Goal: Information Seeking & Learning: Learn about a topic

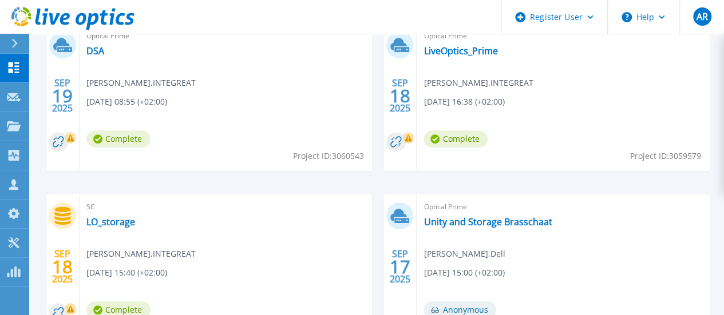
scroll to position [332, 0]
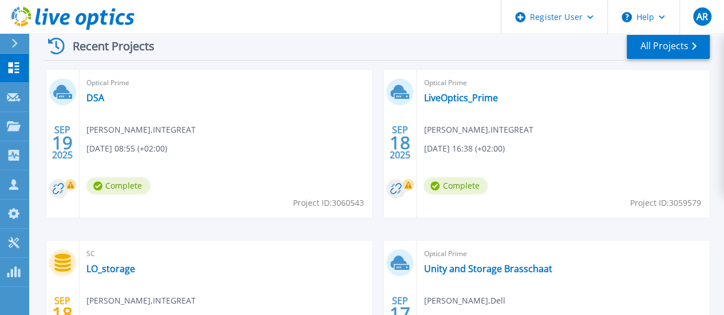
click at [424, 185] on span "Complete" at bounding box center [456, 185] width 64 height 17
click at [92, 96] on link "DSA" at bounding box center [95, 97] width 18 height 11
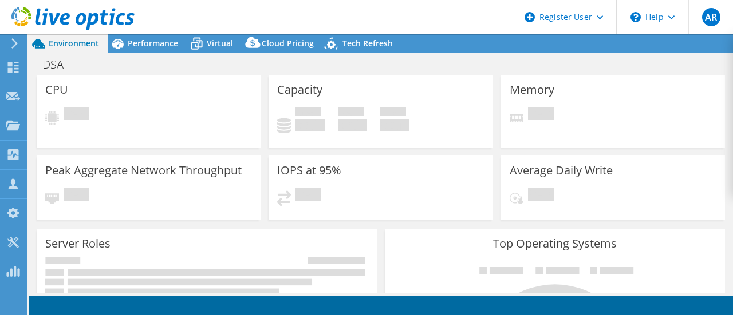
select select "USD"
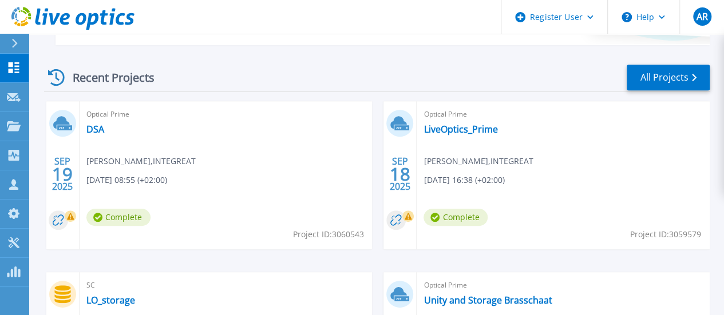
scroll to position [309, 0]
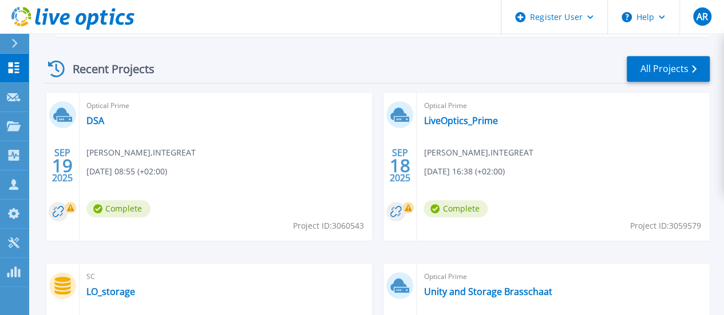
click at [405, 208] on icon at bounding box center [408, 208] width 7 height 7
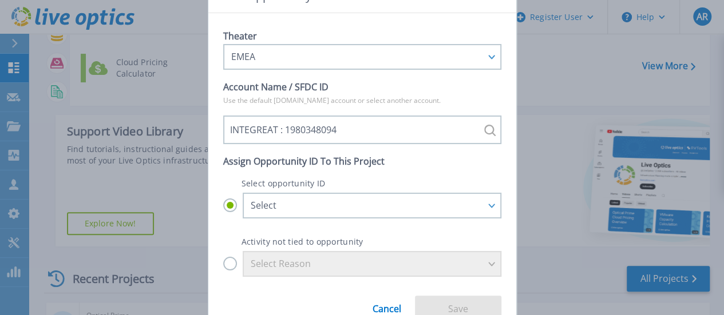
scroll to position [82, 0]
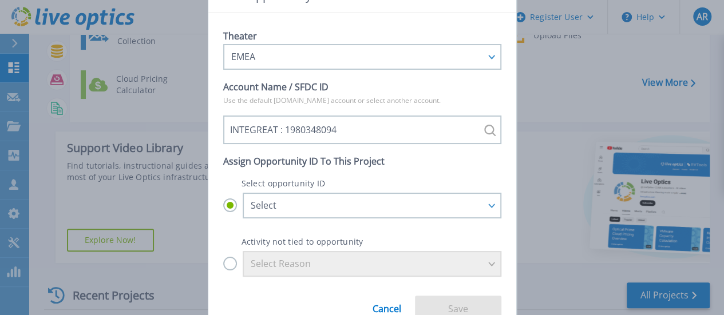
click at [391, 306] on link "Cancel" at bounding box center [387, 304] width 29 height 19
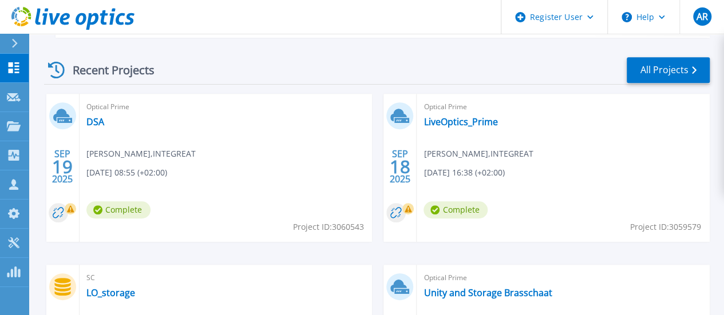
scroll to position [308, 0]
click at [424, 124] on link "LiveOptics_Prime" at bounding box center [461, 121] width 74 height 11
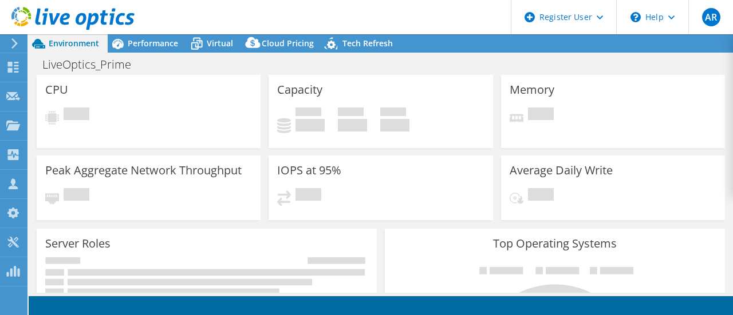
select select "USD"
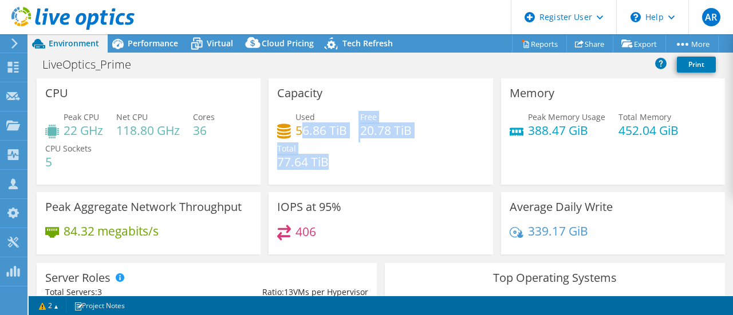
drag, startPoint x: 299, startPoint y: 130, endPoint x: 357, endPoint y: 147, distance: 60.9
click at [357, 147] on div "Used 56.86 TiB Free 20.78 TiB Total 77.64 TiB" at bounding box center [380, 145] width 207 height 69
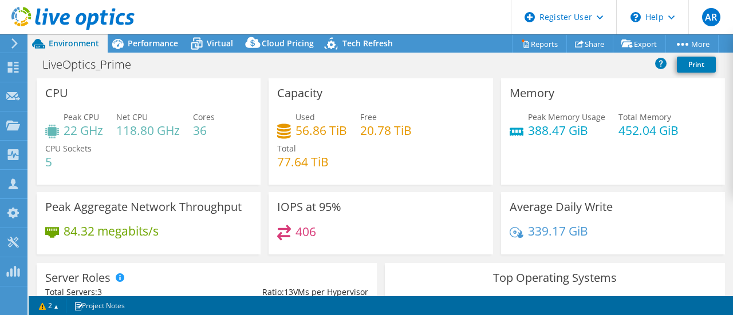
click at [363, 163] on div "Used 56.86 TiB Free 20.78 TiB Total 77.64 TiB" at bounding box center [380, 145] width 207 height 69
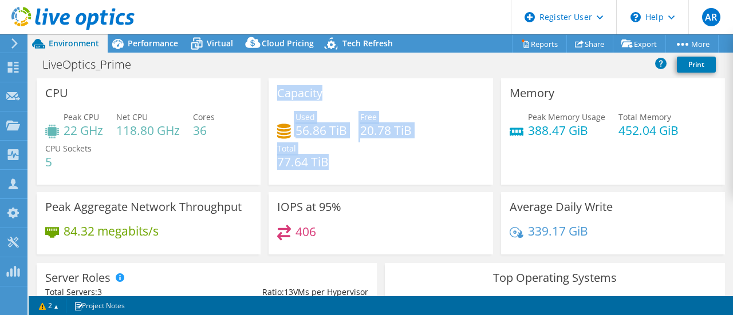
drag, startPoint x: 334, startPoint y: 161, endPoint x: 261, endPoint y: 166, distance: 72.8
click at [264, 166] on div "Capacity Used 56.86 TiB Free 20.78 TiB Total 77.64 TiB" at bounding box center [380, 131] width 232 height 106
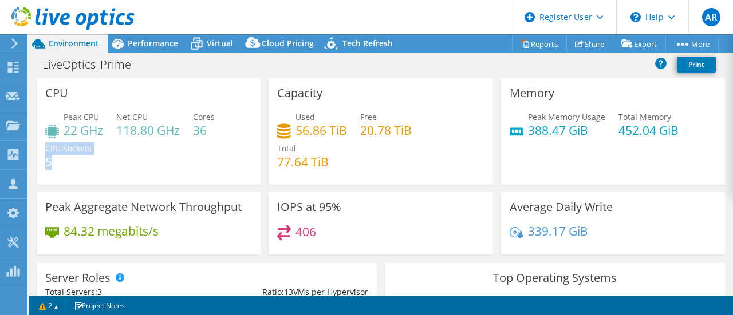
drag, startPoint x: 83, startPoint y: 163, endPoint x: 46, endPoint y: 150, distance: 39.3
click at [46, 150] on div "CPU Sockets 5" at bounding box center [68, 156] width 46 height 26
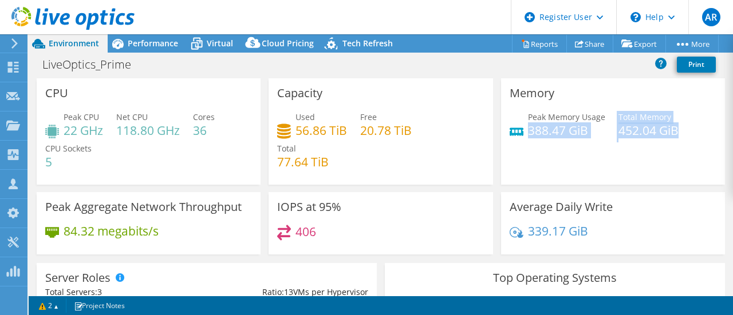
drag, startPoint x: 522, startPoint y: 130, endPoint x: 667, endPoint y: 130, distance: 145.4
click at [667, 130] on div "Peak Memory Usage 388.47 GiB Total Memory 452.04 GiB" at bounding box center [612, 129] width 207 height 37
click at [584, 160] on div "Memory Peak Memory Usage 388.47 GiB Total Memory 452.04 GiB" at bounding box center [613, 131] width 224 height 106
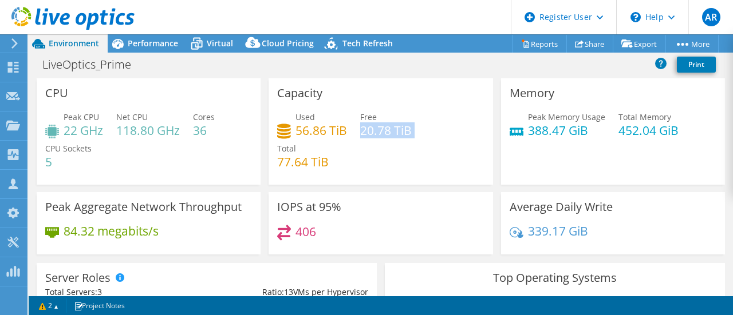
drag, startPoint x: 358, startPoint y: 129, endPoint x: 410, endPoint y: 142, distance: 53.2
click at [410, 142] on div "Used 56.86 TiB Free 20.78 TiB Total 77.64 TiB" at bounding box center [380, 145] width 207 height 69
click at [375, 158] on div "Used 56.86 TiB Free 20.78 TiB Total 77.64 TiB" at bounding box center [380, 145] width 207 height 69
drag, startPoint x: 361, startPoint y: 134, endPoint x: 410, endPoint y: 131, distance: 48.7
click at [410, 131] on div "Used 56.86 TiB Free 20.78 TiB Total 77.64 TiB" at bounding box center [380, 145] width 207 height 69
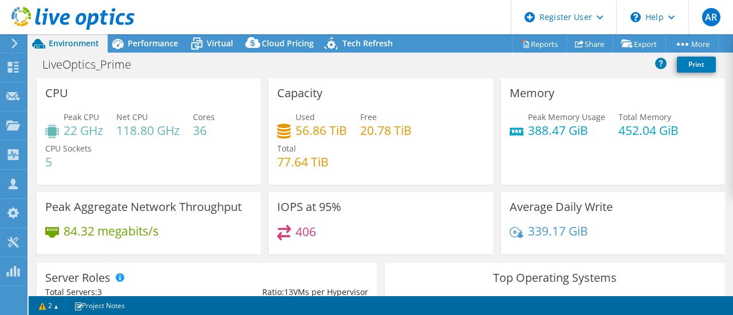
click at [374, 156] on div "Used 56.86 TiB Free 20.78 TiB Total 77.64 TiB" at bounding box center [380, 145] width 207 height 69
drag, startPoint x: 299, startPoint y: 132, endPoint x: 319, endPoint y: 132, distance: 20.6
click at [319, 132] on h4 "56.86 TiB" at bounding box center [321, 130] width 52 height 13
click at [147, 49] on div "Performance" at bounding box center [147, 43] width 79 height 18
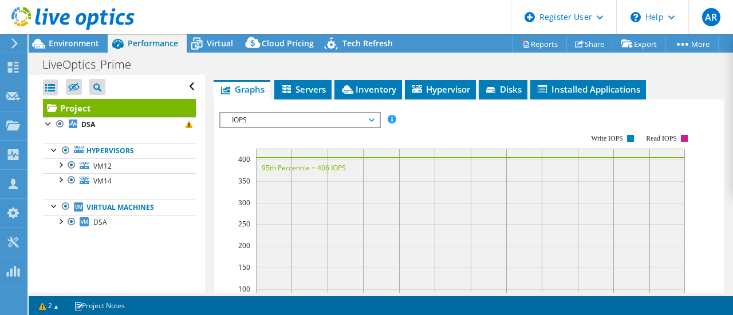
scroll to position [273, 0]
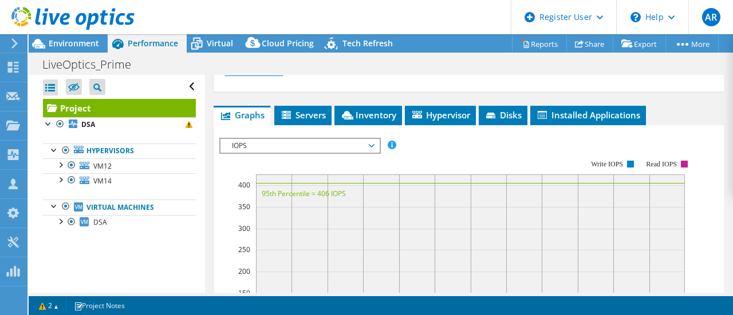
click at [272, 77] on link "More Information" at bounding box center [258, 73] width 67 height 10
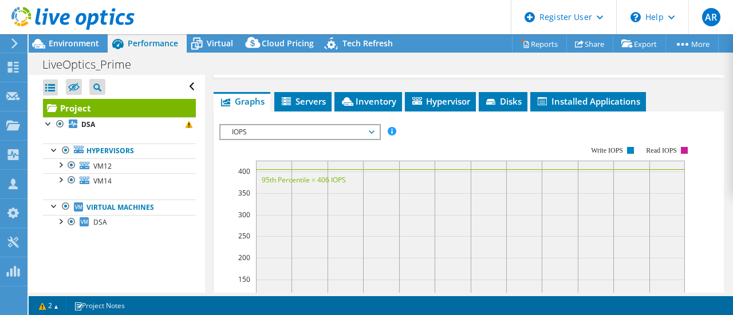
scroll to position [607, 0]
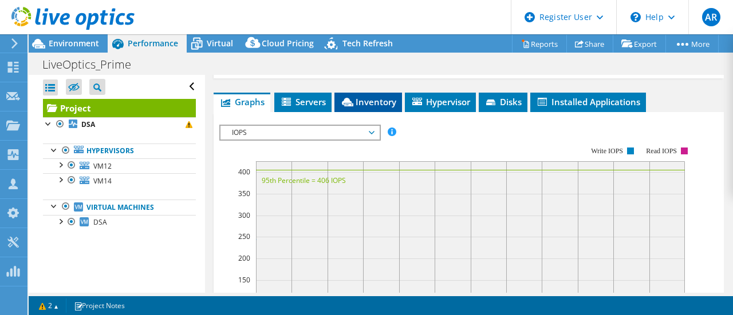
click at [364, 108] on span "Inventory" at bounding box center [368, 101] width 56 height 11
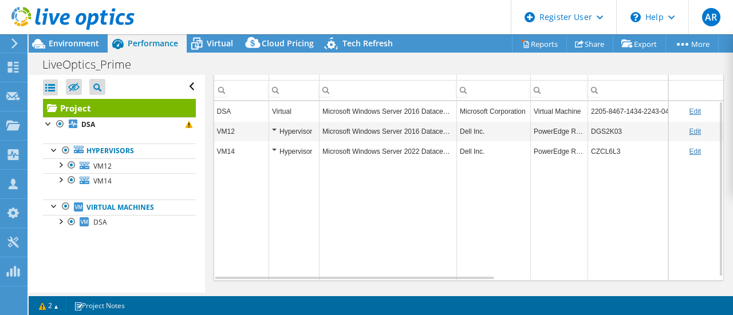
scroll to position [665, 0]
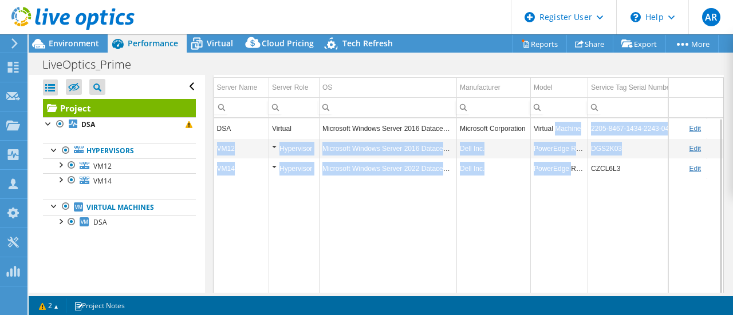
drag, startPoint x: 568, startPoint y: 197, endPoint x: 554, endPoint y: 165, distance: 34.3
click at [554, 165] on tbody "DSA Virtual Microsoft Windows Server 2016 Datacenter Microsoft Corporation Virt…" at bounding box center [661, 208] width 895 height 180
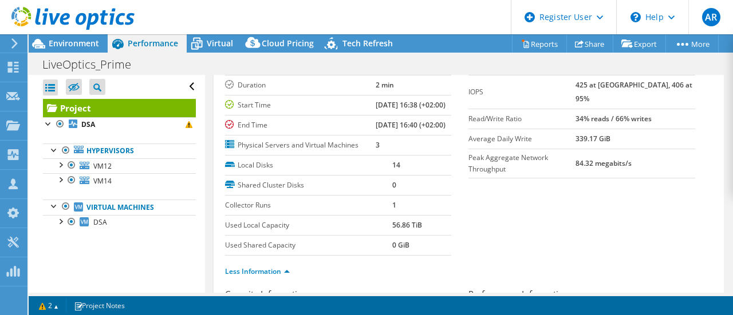
scroll to position [0, 0]
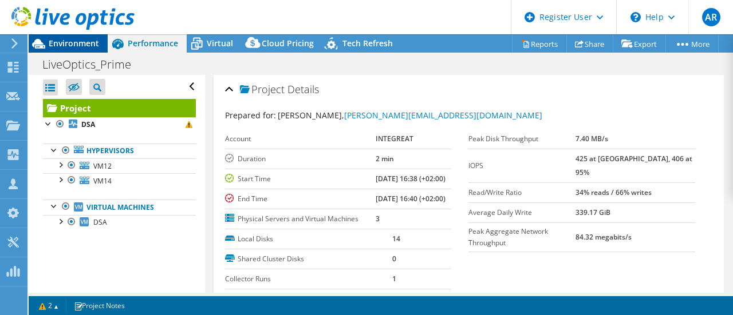
click at [85, 44] on span "Environment" at bounding box center [74, 43] width 50 height 11
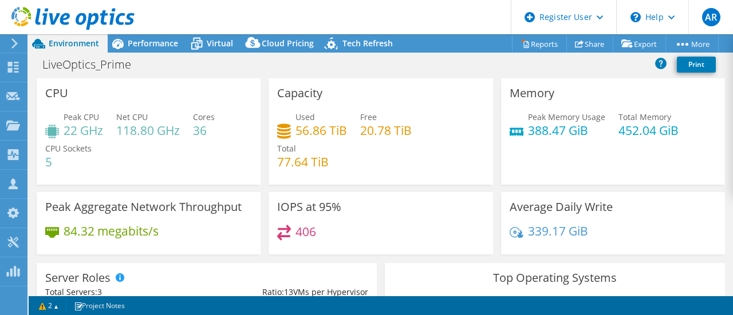
click at [297, 126] on h4 "56.86 TiB" at bounding box center [321, 130] width 52 height 13
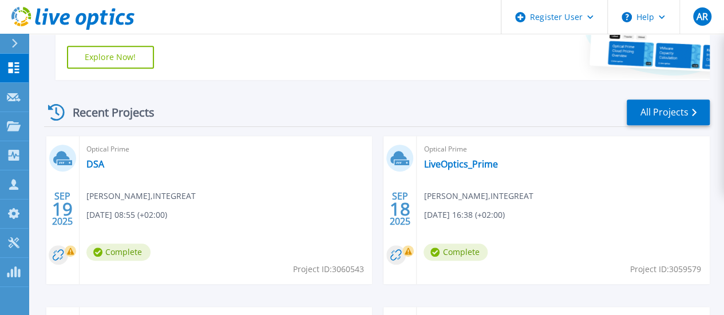
scroll to position [267, 0]
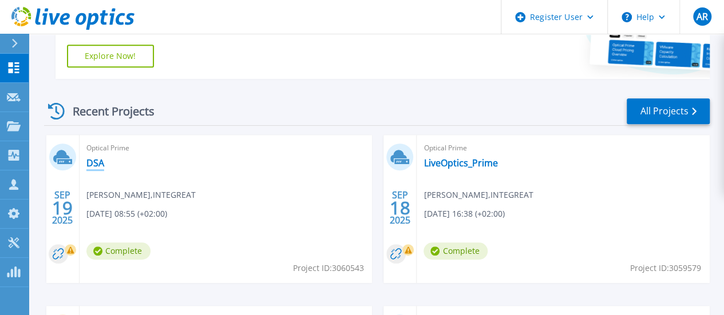
click at [101, 161] on link "DSA" at bounding box center [95, 162] width 18 height 11
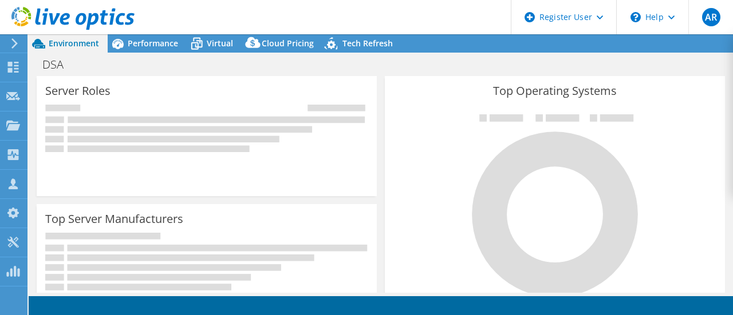
select select "USD"
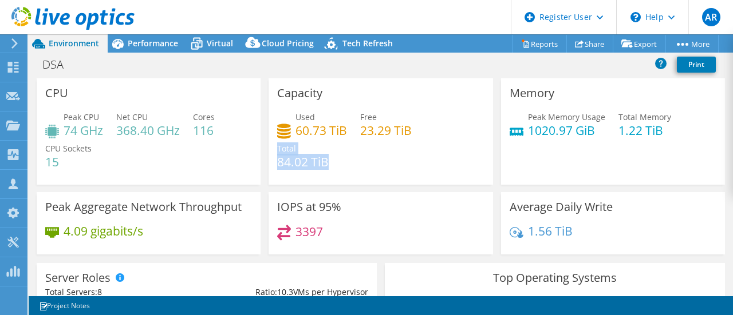
drag, startPoint x: 321, startPoint y: 170, endPoint x: 272, endPoint y: 168, distance: 48.7
click at [272, 168] on div "Capacity Used 60.73 TiB Free 23.29 TiB Total 84.02 TiB" at bounding box center [380, 131] width 224 height 106
click at [375, 172] on div "Used 60.73 TiB Free 23.29 TiB Total 84.02 TiB" at bounding box center [380, 145] width 207 height 69
click at [236, 107] on div "CPU Peak CPU 74 GHz Net CPU 368.40 GHz Cores 116 CPU Sockets 15" at bounding box center [149, 131] width 224 height 106
drag, startPoint x: 197, startPoint y: 128, endPoint x: 221, endPoint y: 129, distance: 24.1
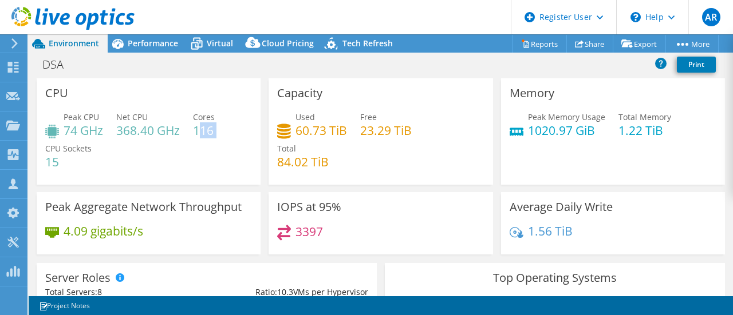
click at [221, 129] on div "Peak CPU 74 GHz Net CPU 368.40 GHz Cores 116 CPU Sockets 15" at bounding box center [148, 145] width 207 height 69
click at [255, 136] on div "CPU Peak CPU 74 GHz Net CPU 368.40 GHz Cores 116 CPU Sockets 15" at bounding box center [149, 131] width 224 height 106
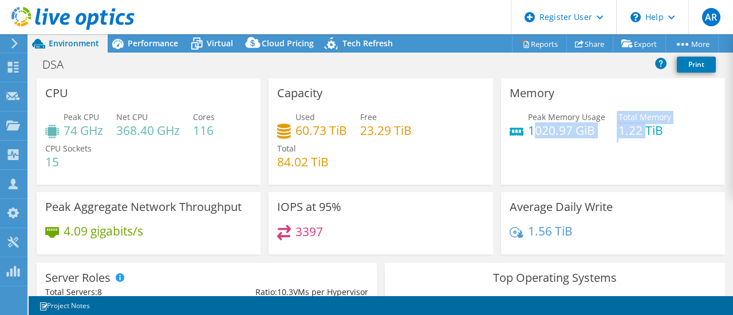
drag, startPoint x: 527, startPoint y: 134, endPoint x: 640, endPoint y: 130, distance: 113.9
click at [640, 130] on div "Peak Memory Usage 1020.97 GiB Total Memory 1.22 TiB" at bounding box center [612, 129] width 207 height 37
click at [590, 154] on div "Memory Peak Memory Usage 1020.97 GiB Total Memory 1.22 TiB" at bounding box center [613, 131] width 224 height 106
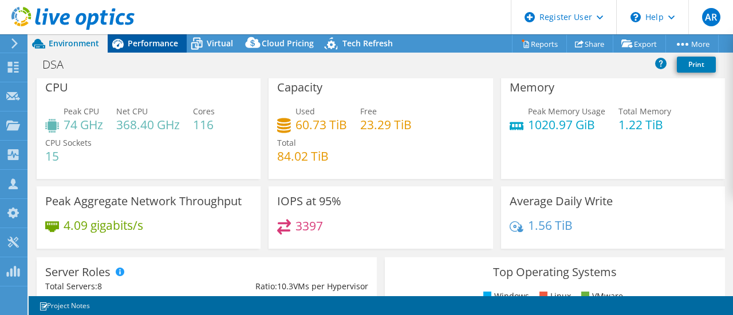
click at [129, 39] on span "Performance" at bounding box center [153, 43] width 50 height 11
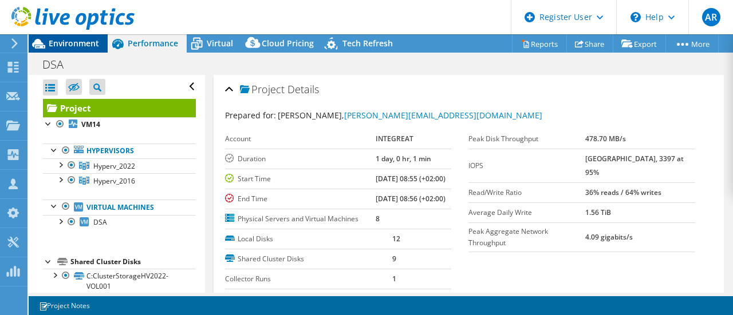
click at [82, 39] on span "Environment" at bounding box center [74, 43] width 50 height 11
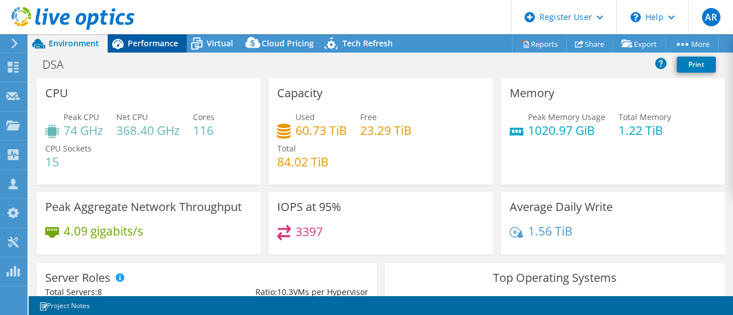
click at [169, 43] on span "Performance" at bounding box center [153, 43] width 50 height 11
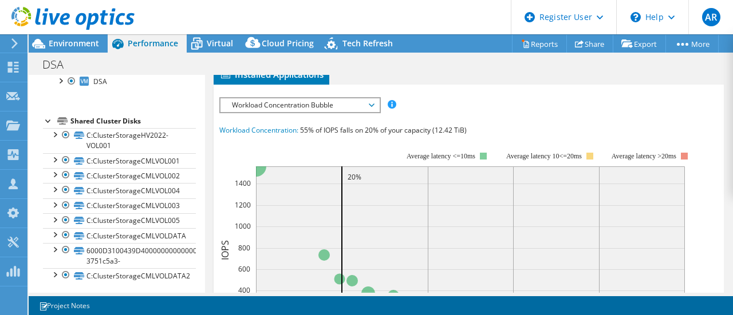
scroll to position [290, 0]
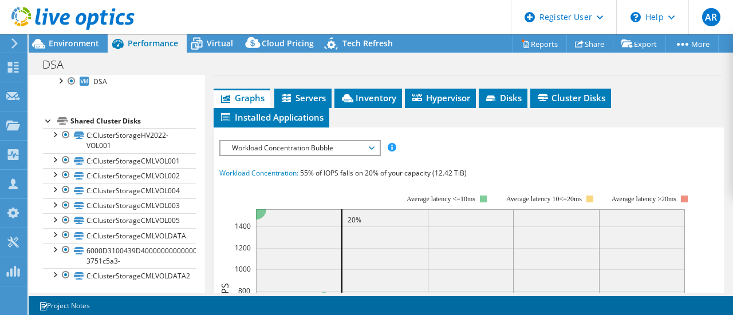
click at [316, 155] on span "Workload Concentration Bubble" at bounding box center [299, 148] width 147 height 14
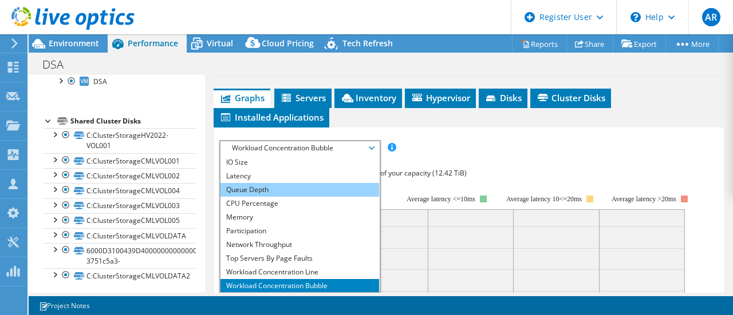
scroll to position [27, 0]
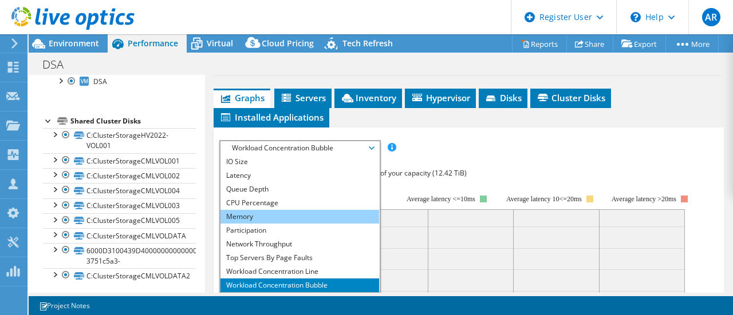
click at [277, 224] on li "Memory" at bounding box center [299, 217] width 159 height 14
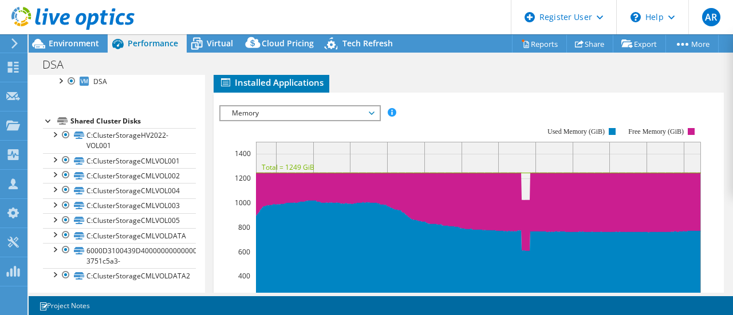
scroll to position [322, 0]
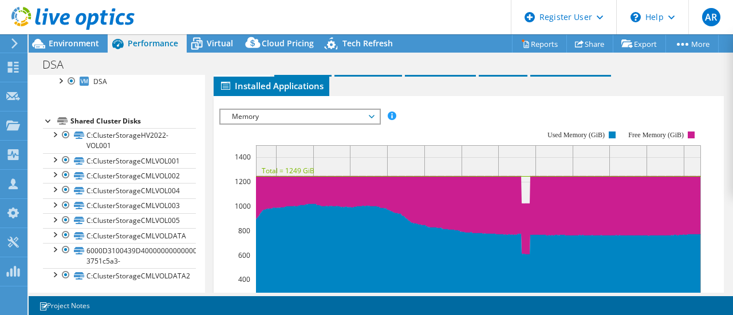
click at [278, 124] on span "Memory" at bounding box center [299, 117] width 147 height 14
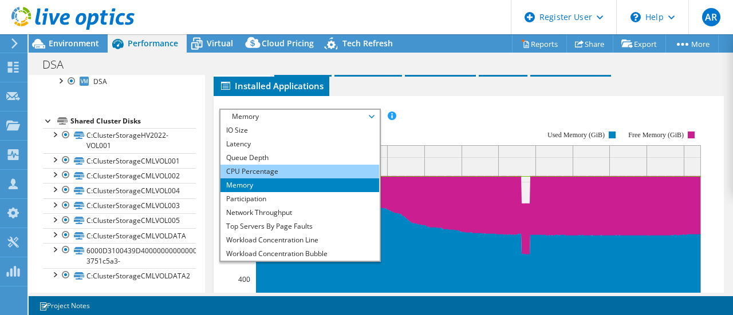
click at [274, 179] on li "CPU Percentage" at bounding box center [299, 172] width 159 height 14
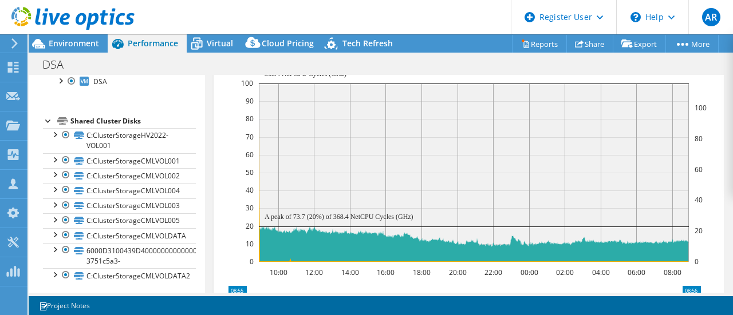
scroll to position [395, 0]
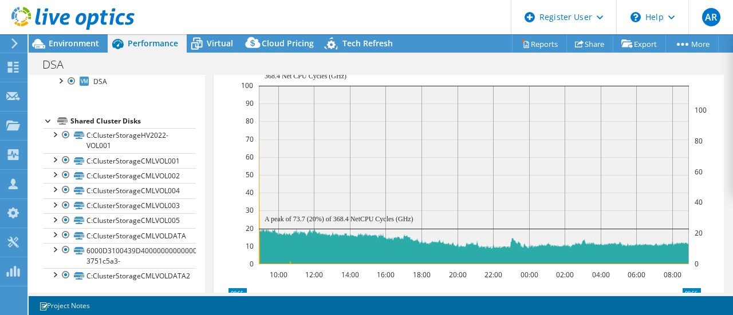
click at [254, 50] on span "CPU Percentage" at bounding box center [299, 44] width 147 height 14
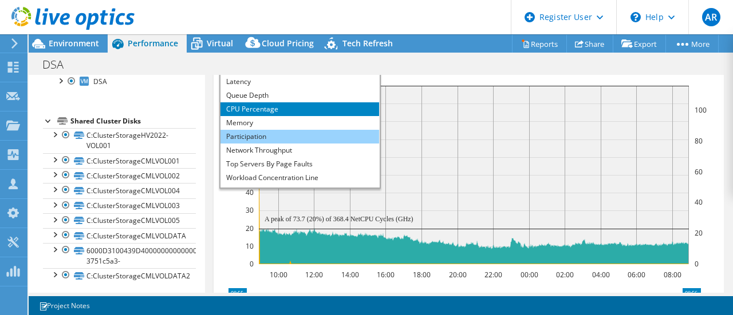
scroll to position [0, 0]
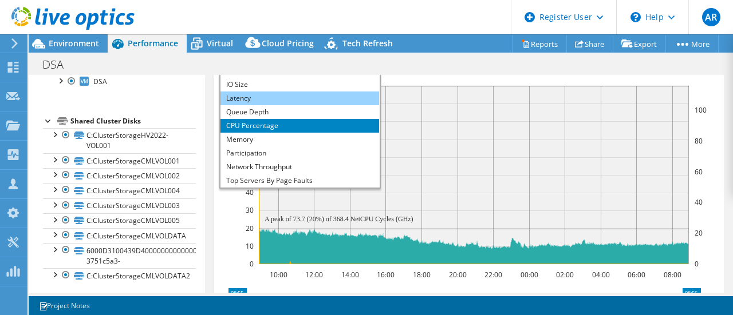
click at [254, 105] on li "Latency" at bounding box center [299, 99] width 159 height 14
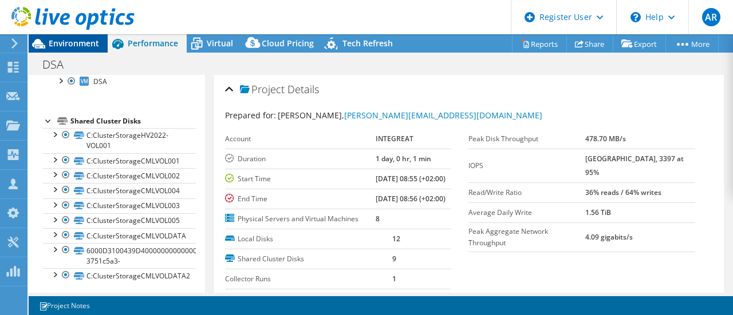
click at [68, 42] on span "Environment" at bounding box center [74, 43] width 50 height 11
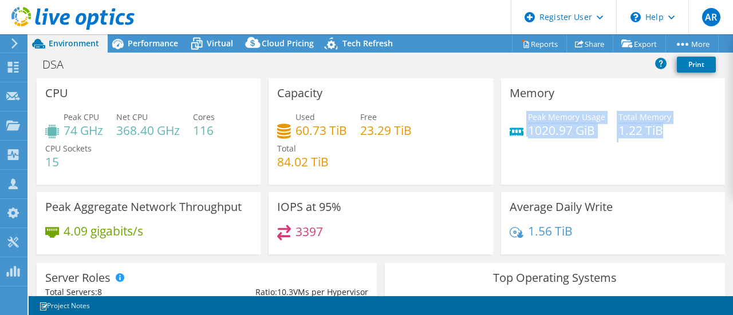
drag, startPoint x: 519, startPoint y: 131, endPoint x: 664, endPoint y: 132, distance: 145.9
click at [664, 132] on div "Peak Memory Usage 1020.97 GiB Total Memory 1.22 TiB" at bounding box center [612, 129] width 207 height 37
click at [606, 155] on div "Memory Peak Memory Usage 1020.97 GiB Total Memory 1.22 TiB" at bounding box center [613, 131] width 224 height 106
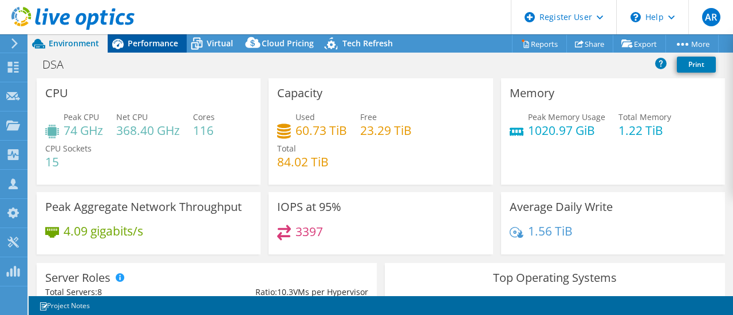
click at [147, 38] on span "Performance" at bounding box center [153, 43] width 50 height 11
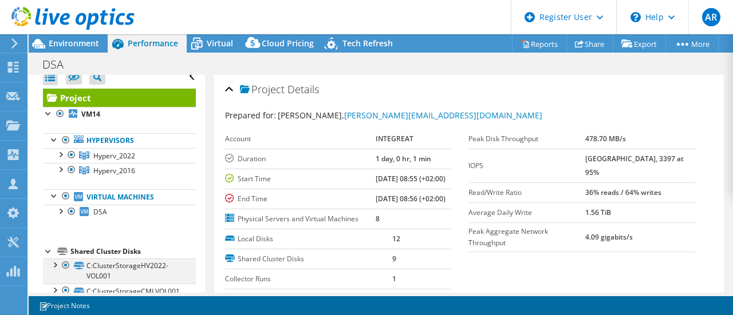
scroll to position [9, 0]
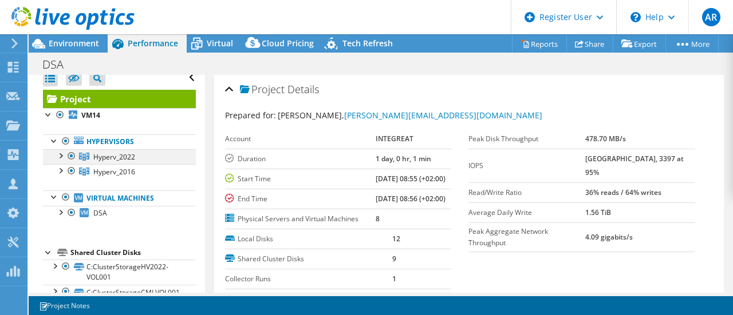
click at [61, 153] on div at bounding box center [59, 154] width 11 height 11
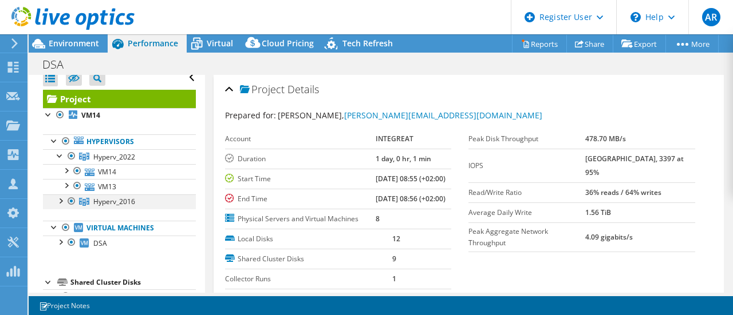
click at [61, 199] on div at bounding box center [59, 200] width 11 height 11
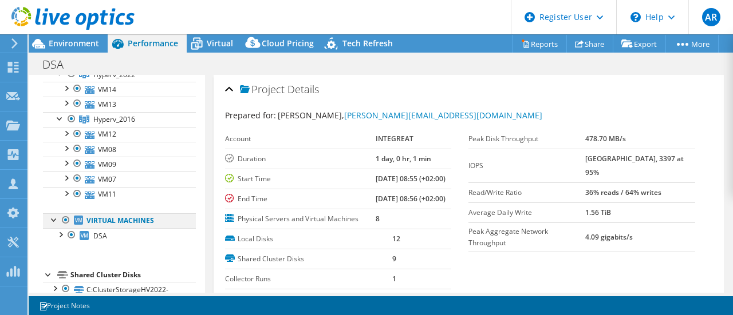
scroll to position [92, 0]
click at [58, 231] on div at bounding box center [59, 233] width 11 height 11
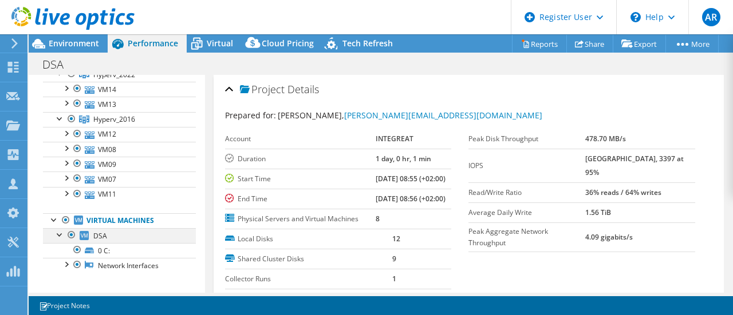
click at [58, 231] on div at bounding box center [59, 233] width 11 height 11
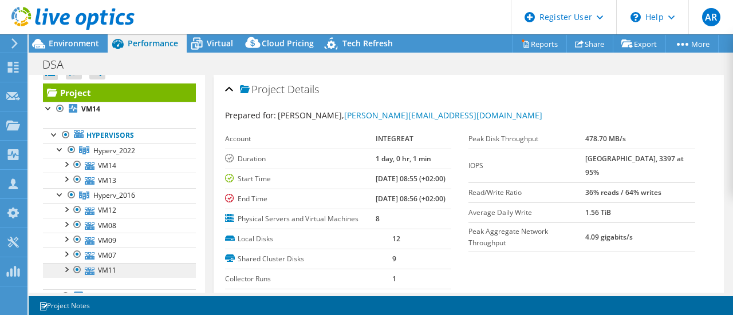
scroll to position [15, 0]
click at [81, 38] on div at bounding box center [67, 19] width 135 height 38
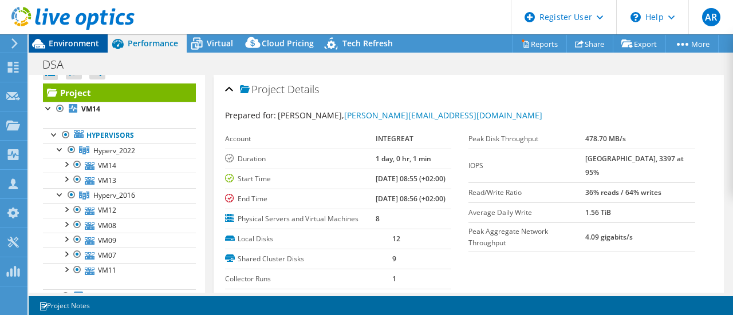
click at [90, 45] on span "Environment" at bounding box center [74, 43] width 50 height 11
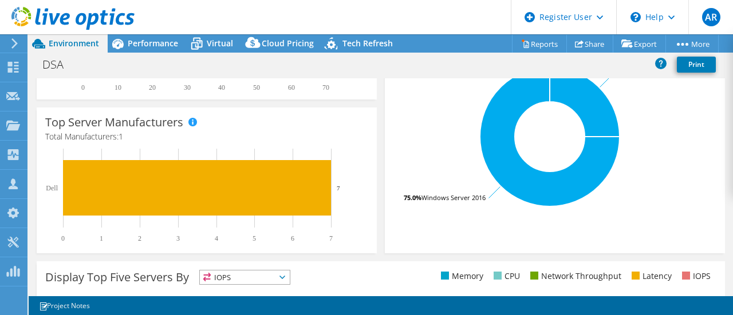
scroll to position [315, 0]
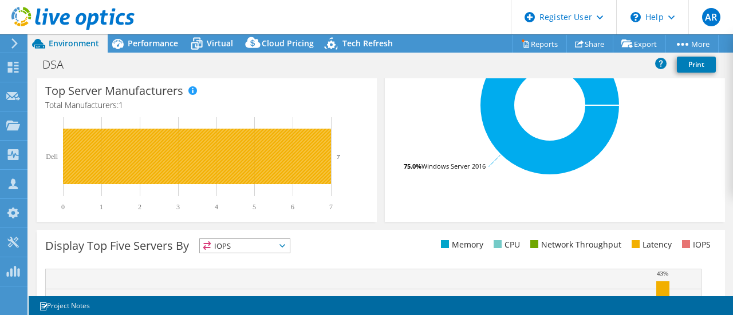
click at [276, 148] on rect at bounding box center [197, 157] width 268 height 56
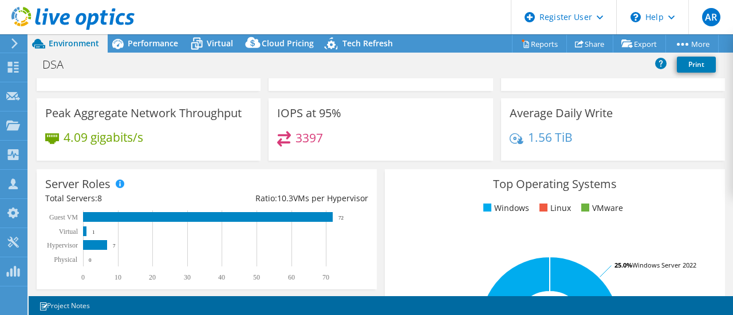
scroll to position [0, 0]
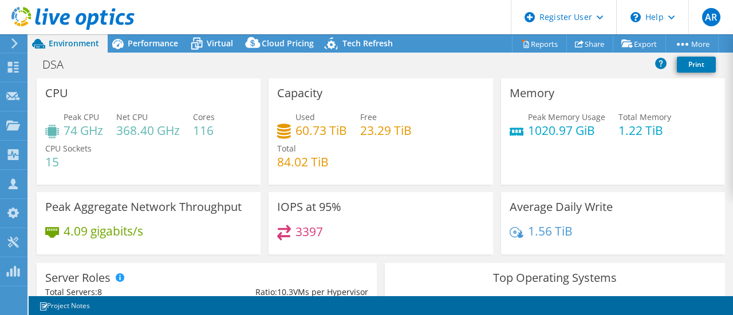
click at [86, 135] on h4 "74 GHz" at bounding box center [83, 130] width 39 height 13
click at [78, 130] on h4 "74 GHz" at bounding box center [83, 130] width 39 height 13
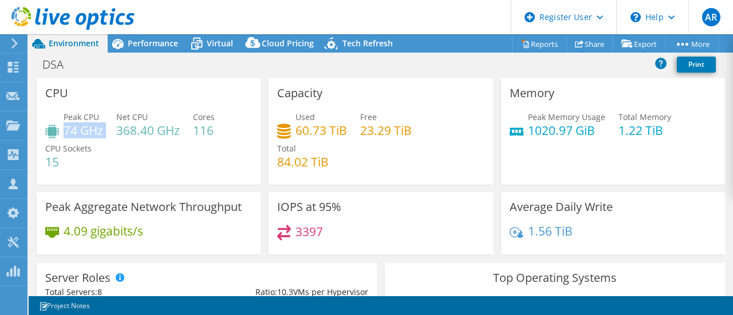
click at [78, 130] on h4 "74 GHz" at bounding box center [83, 130] width 39 height 13
click at [88, 130] on h4 "74 GHz" at bounding box center [83, 130] width 39 height 13
click at [149, 154] on div "Peak CPU 74 GHz Net CPU 368.40 GHz Cores 116 CPU Sockets 15" at bounding box center [148, 145] width 207 height 69
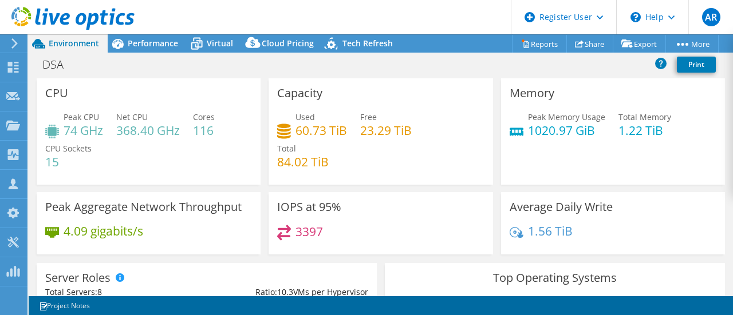
click at [65, 124] on h4 "74 GHz" at bounding box center [83, 130] width 39 height 13
click at [115, 179] on div "Peak CPU 74 GHz Net CPU 368.40 GHz Cores 116 CPU Sockets 15" at bounding box center [148, 145] width 207 height 69
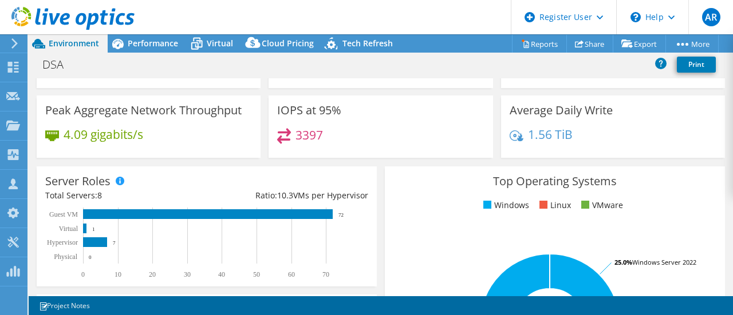
scroll to position [96, 0]
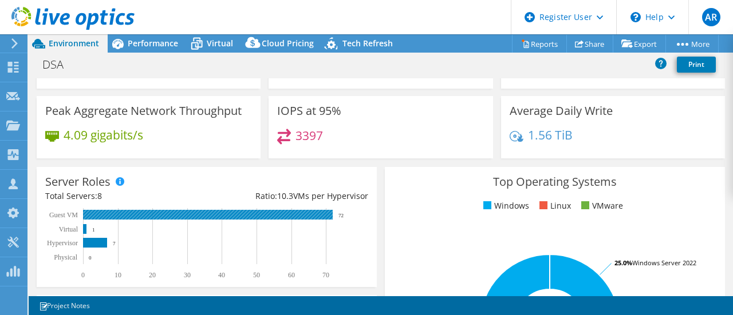
click at [235, 215] on rect at bounding box center [208, 215] width 250 height 10
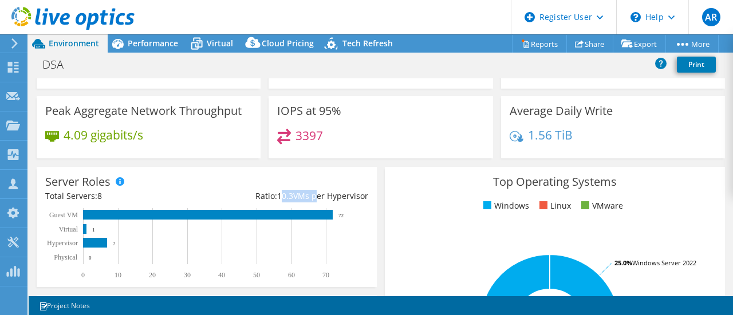
drag, startPoint x: 275, startPoint y: 199, endPoint x: 310, endPoint y: 195, distance: 34.6
click at [310, 195] on div "Ratio: 10.3 VMs per Hypervisor" at bounding box center [287, 196] width 161 height 13
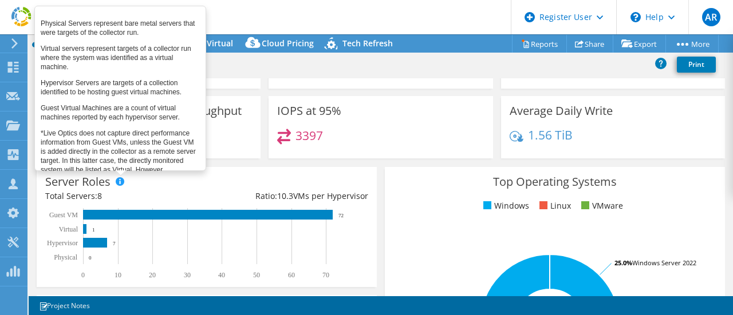
click at [117, 181] on span at bounding box center [120, 181] width 8 height 8
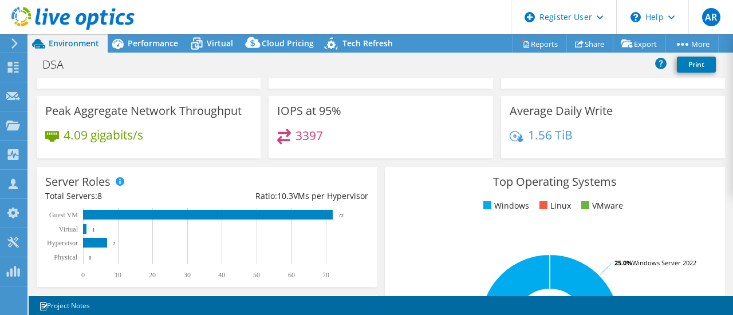
scroll to position [0, 0]
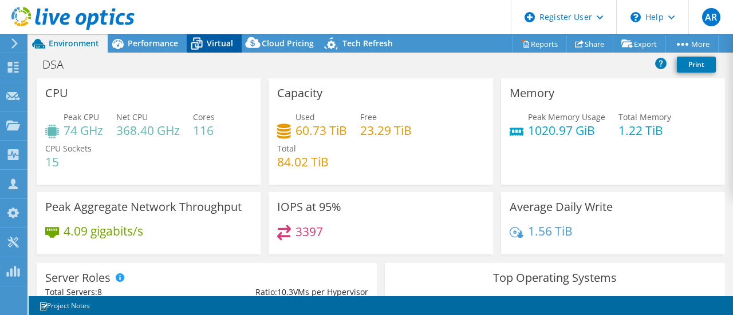
click at [209, 36] on div "Virtual" at bounding box center [214, 43] width 55 height 18
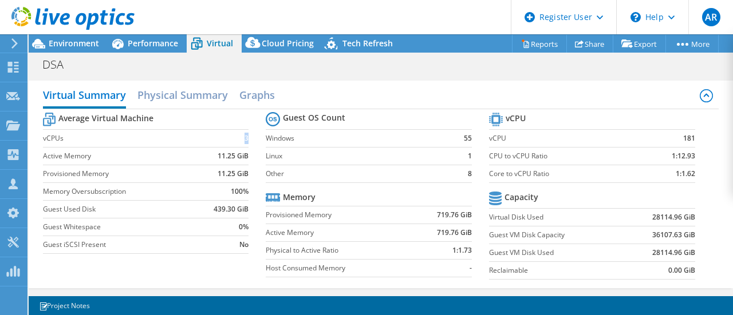
click at [244, 139] on td "3" at bounding box center [223, 138] width 49 height 18
click at [240, 195] on b "100%" at bounding box center [240, 191] width 18 height 11
click at [537, 159] on label "CPU to vCPU Ratio" at bounding box center [565, 156] width 152 height 11
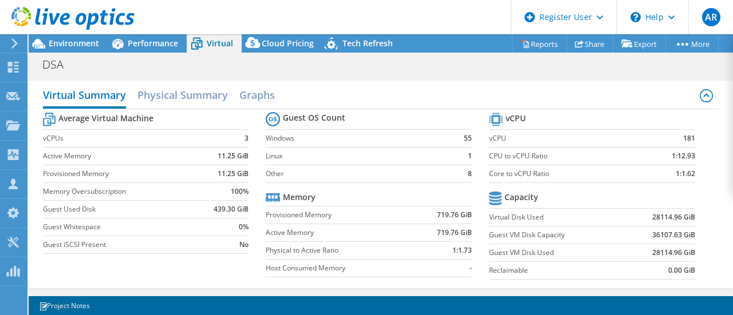
click at [537, 159] on label "CPU to vCPU Ratio" at bounding box center [565, 156] width 152 height 11
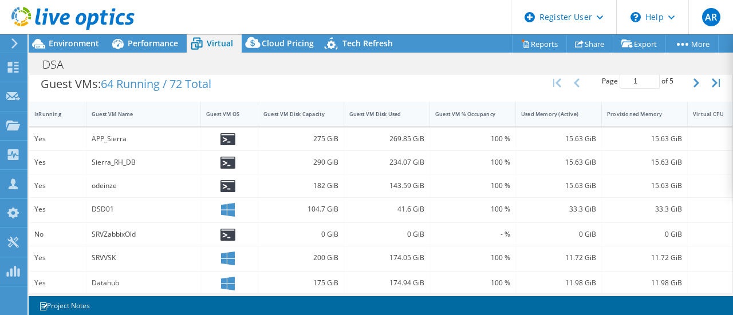
scroll to position [0, 78]
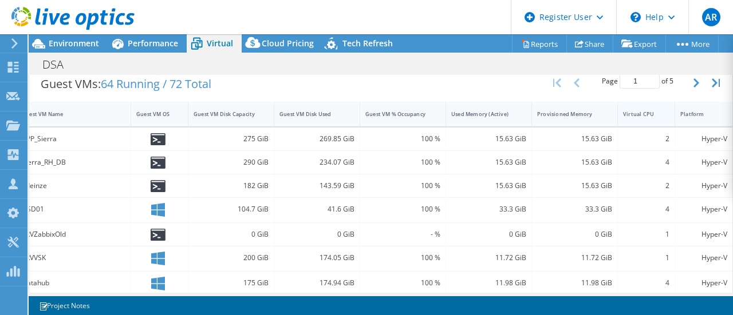
click at [631, 113] on div "Virtual CPU" at bounding box center [639, 113] width 33 height 7
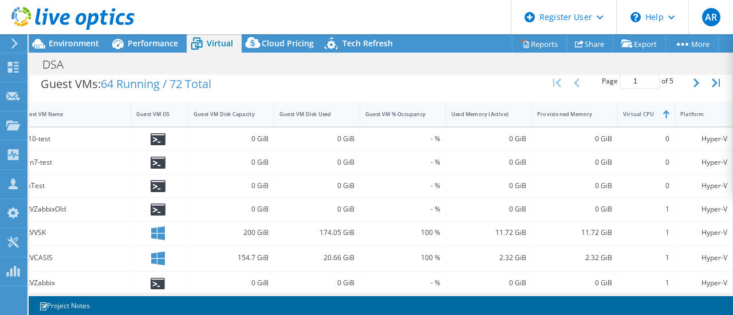
click at [631, 113] on div "Virtual CPU" at bounding box center [639, 113] width 33 height 7
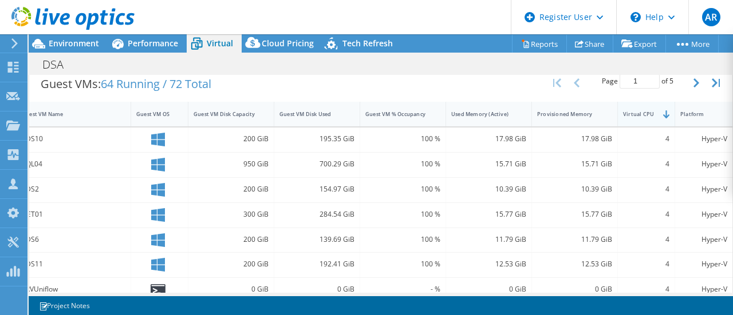
click at [631, 113] on div "Virtual CPU" at bounding box center [639, 113] width 33 height 7
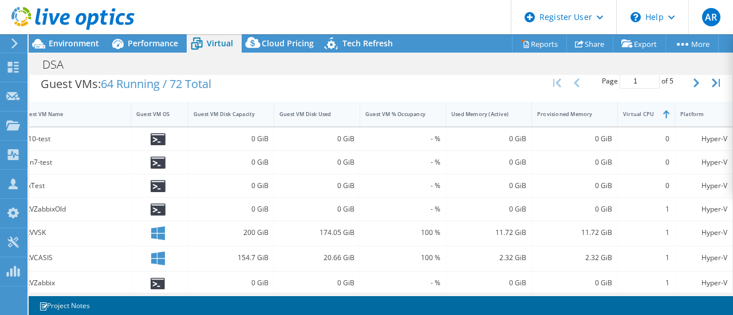
click at [638, 110] on div "Virtual CPU" at bounding box center [639, 113] width 33 height 7
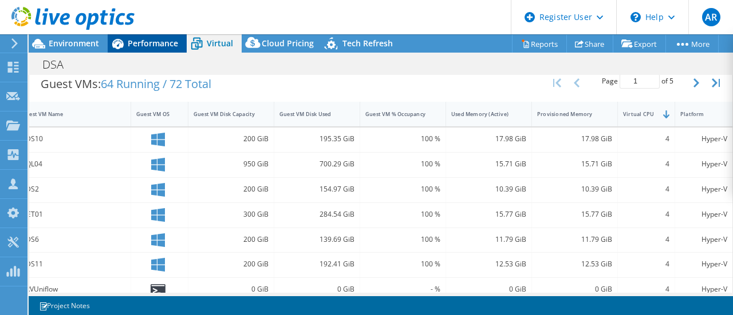
click at [133, 39] on span "Performance" at bounding box center [153, 43] width 50 height 11
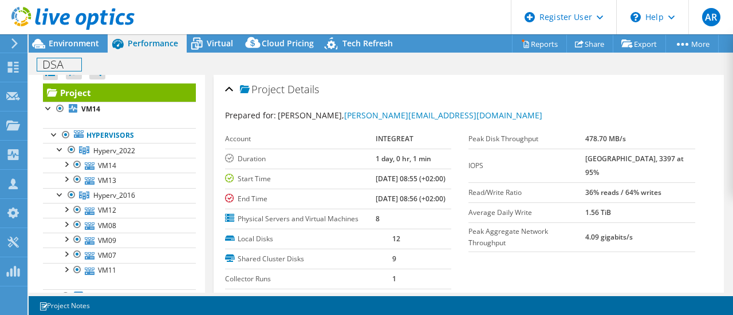
click at [82, 55] on div "DSA Print" at bounding box center [381, 64] width 704 height 21
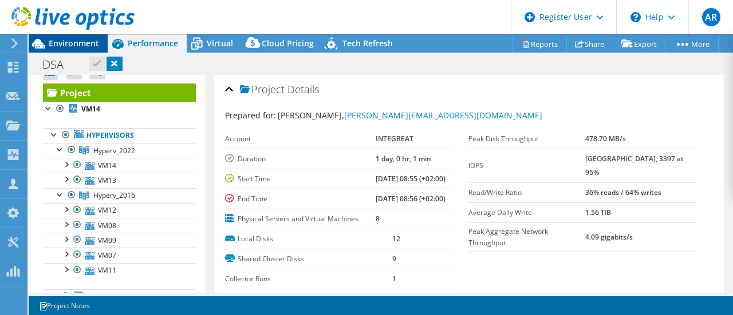
click at [80, 45] on span "Environment" at bounding box center [74, 43] width 50 height 11
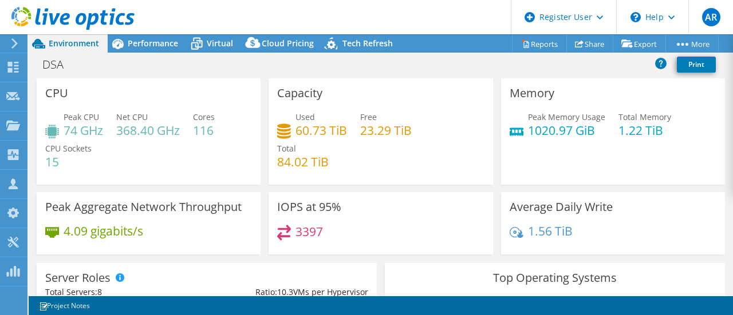
click at [135, 56] on div "DSA Print" at bounding box center [381, 64] width 704 height 21
click at [149, 43] on span "Performance" at bounding box center [153, 43] width 50 height 11
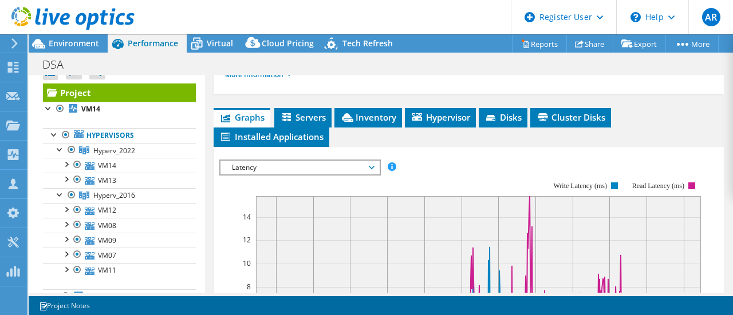
scroll to position [271, 0]
click at [302, 174] on span "Latency" at bounding box center [299, 167] width 147 height 14
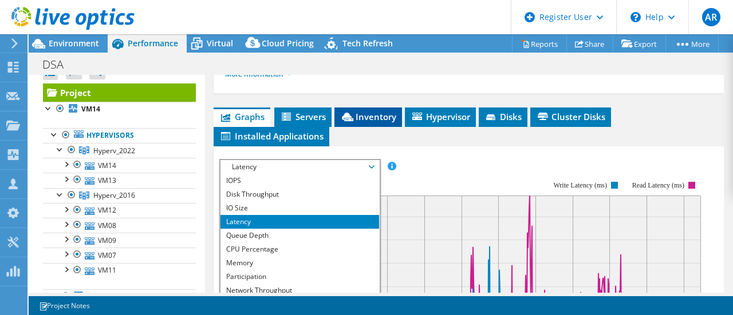
click at [391, 122] on span "Inventory" at bounding box center [368, 116] width 56 height 11
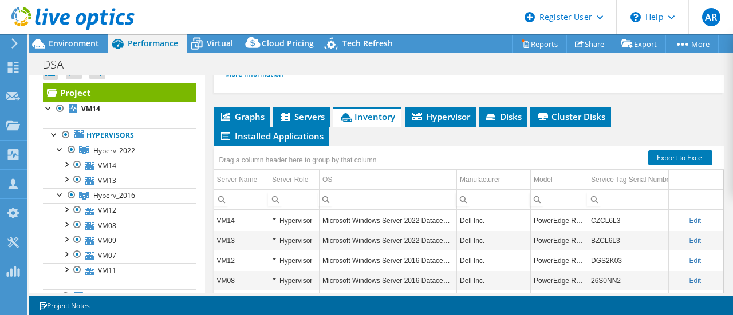
scroll to position [397, 0]
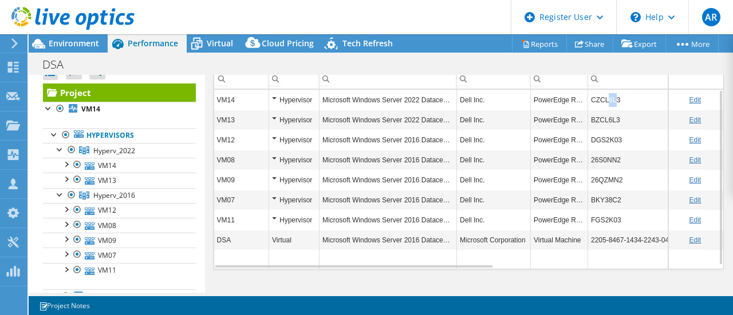
drag, startPoint x: 606, startPoint y: 128, endPoint x: 612, endPoint y: 129, distance: 6.4
click at [612, 110] on td "CZCL6L3" at bounding box center [647, 100] width 119 height 20
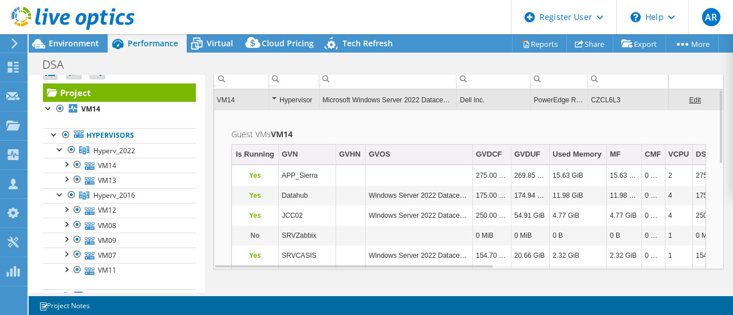
click at [231, 110] on td "VM14" at bounding box center [241, 100] width 55 height 20
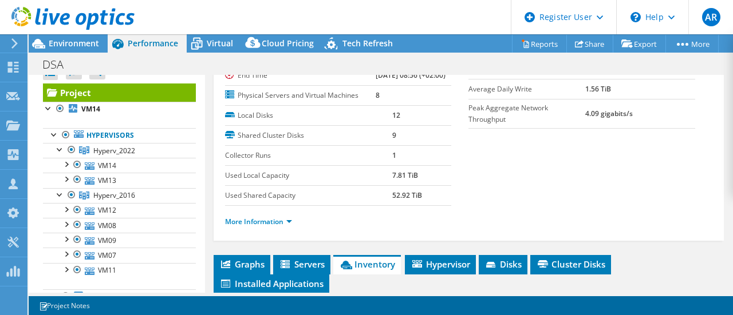
scroll to position [0, 0]
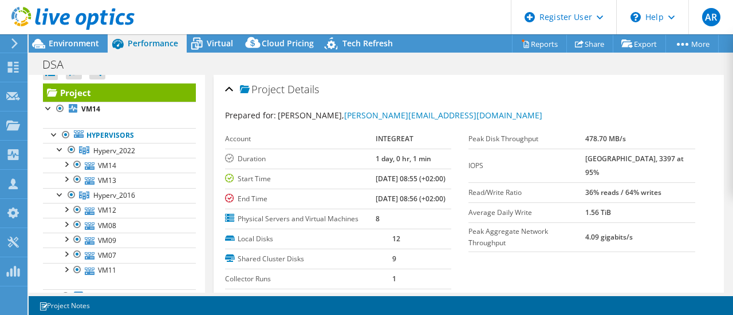
click at [72, 34] on div at bounding box center [67, 19] width 135 height 38
click at [79, 42] on span "Environment" at bounding box center [74, 43] width 50 height 11
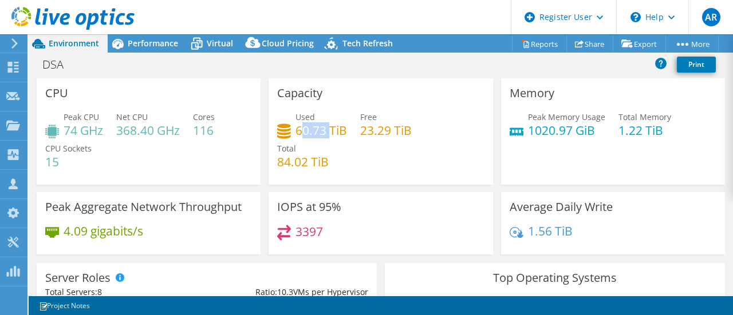
drag, startPoint x: 299, startPoint y: 123, endPoint x: 327, endPoint y: 125, distance: 28.1
click at [327, 125] on h4 "60.73 TiB" at bounding box center [321, 130] width 52 height 13
click at [407, 163] on div "Used 60.73 TiB Free 23.29 TiB Total 84.02 TiB" at bounding box center [380, 145] width 207 height 69
drag, startPoint x: 523, startPoint y: 128, endPoint x: 584, endPoint y: 132, distance: 60.8
click at [584, 132] on h4 "1020.97 GiB" at bounding box center [566, 130] width 77 height 13
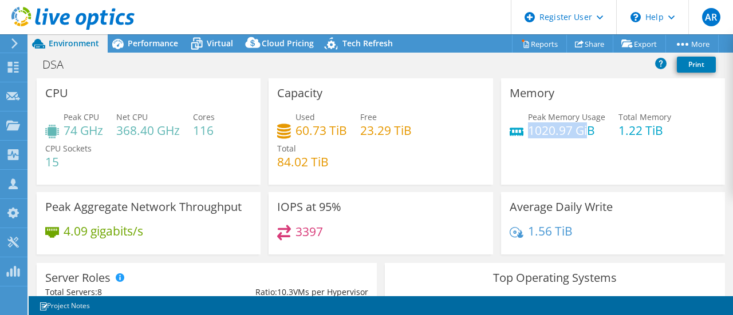
click at [553, 135] on h4 "1020.97 GiB" at bounding box center [566, 130] width 77 height 13
click at [563, 144] on div "Peak Memory Usage 1020.97 GiB Total Memory 1.22 TiB" at bounding box center [612, 129] width 207 height 37
click at [546, 135] on h4 "1020.97 GiB" at bounding box center [566, 130] width 77 height 13
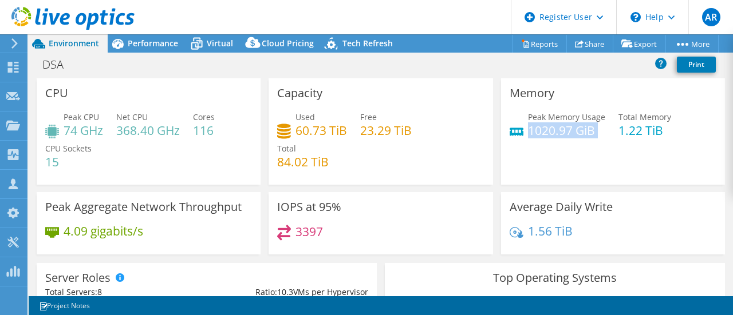
click at [546, 135] on h4 "1020.97 GiB" at bounding box center [566, 130] width 77 height 13
click at [578, 154] on div "Memory Peak Memory Usage 1020.97 GiB Total Memory 1.22 TiB" at bounding box center [613, 131] width 224 height 106
click at [552, 133] on h4 "1020.97 GiB" at bounding box center [566, 130] width 77 height 13
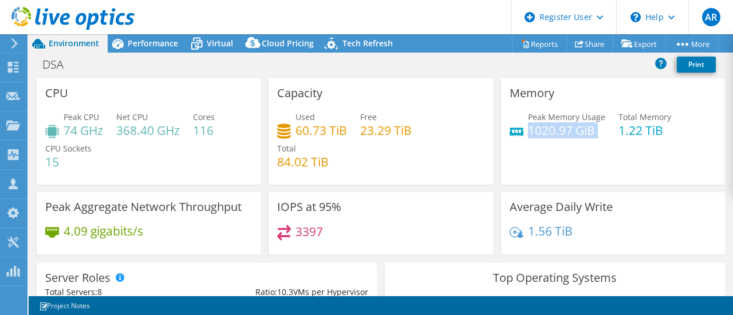
click at [575, 169] on div "Memory Peak Memory Usage 1020.97 GiB Total Memory 1.22 TiB" at bounding box center [613, 131] width 224 height 106
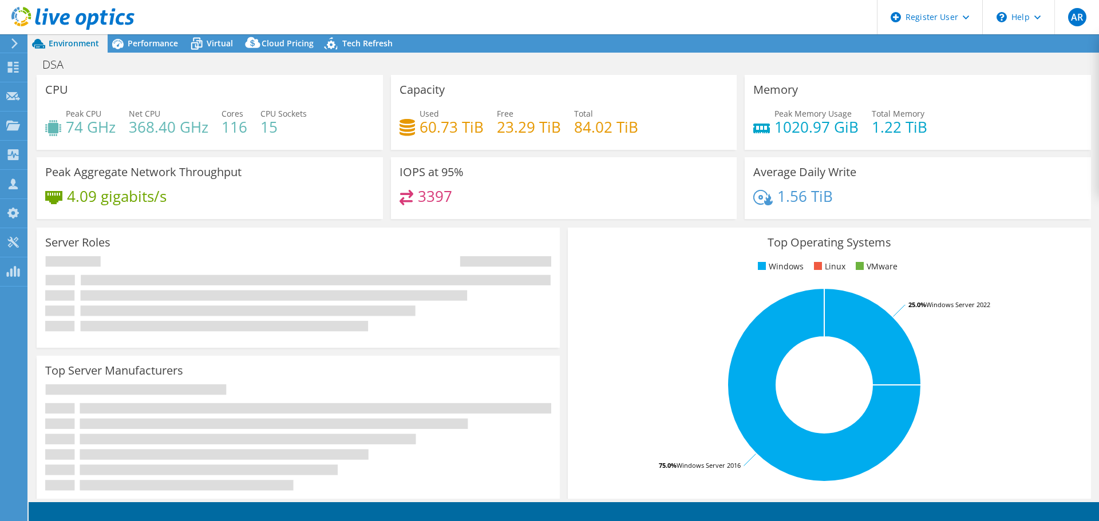
select select "USD"
